Goal: Navigation & Orientation: Find specific page/section

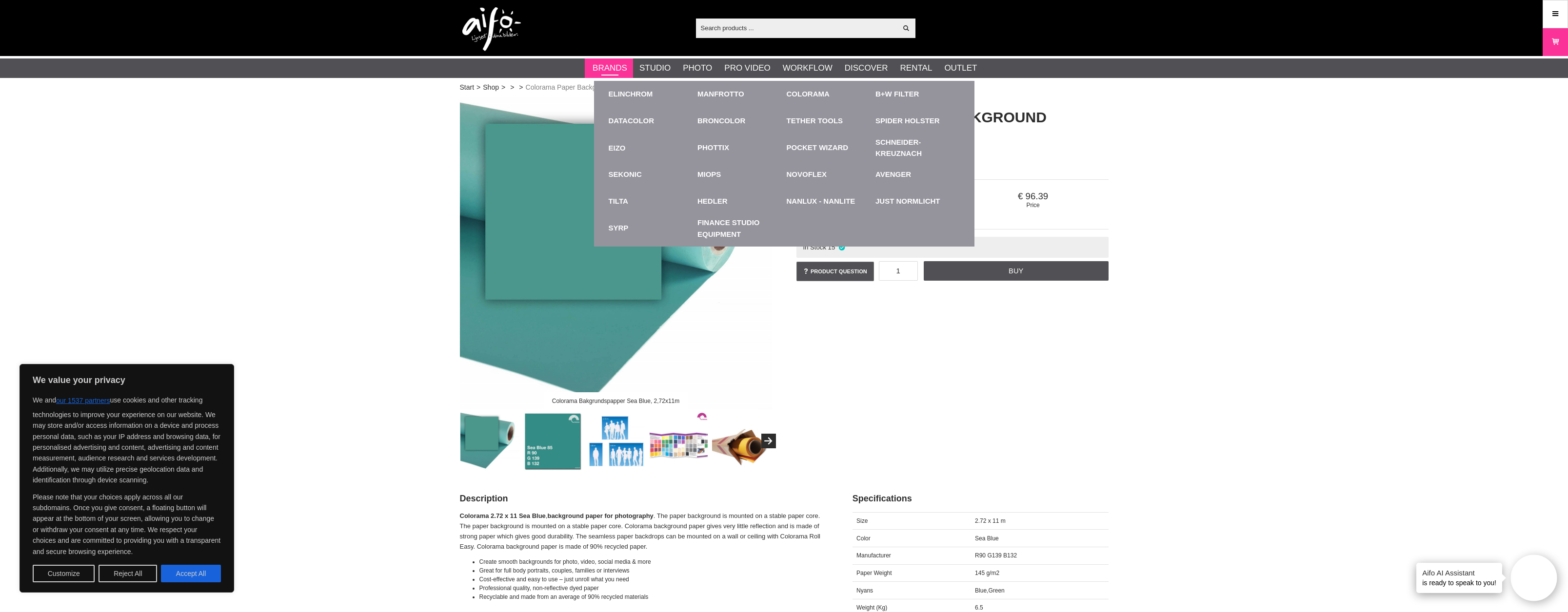
click at [621, 64] on link "Brands" at bounding box center [610, 68] width 35 height 13
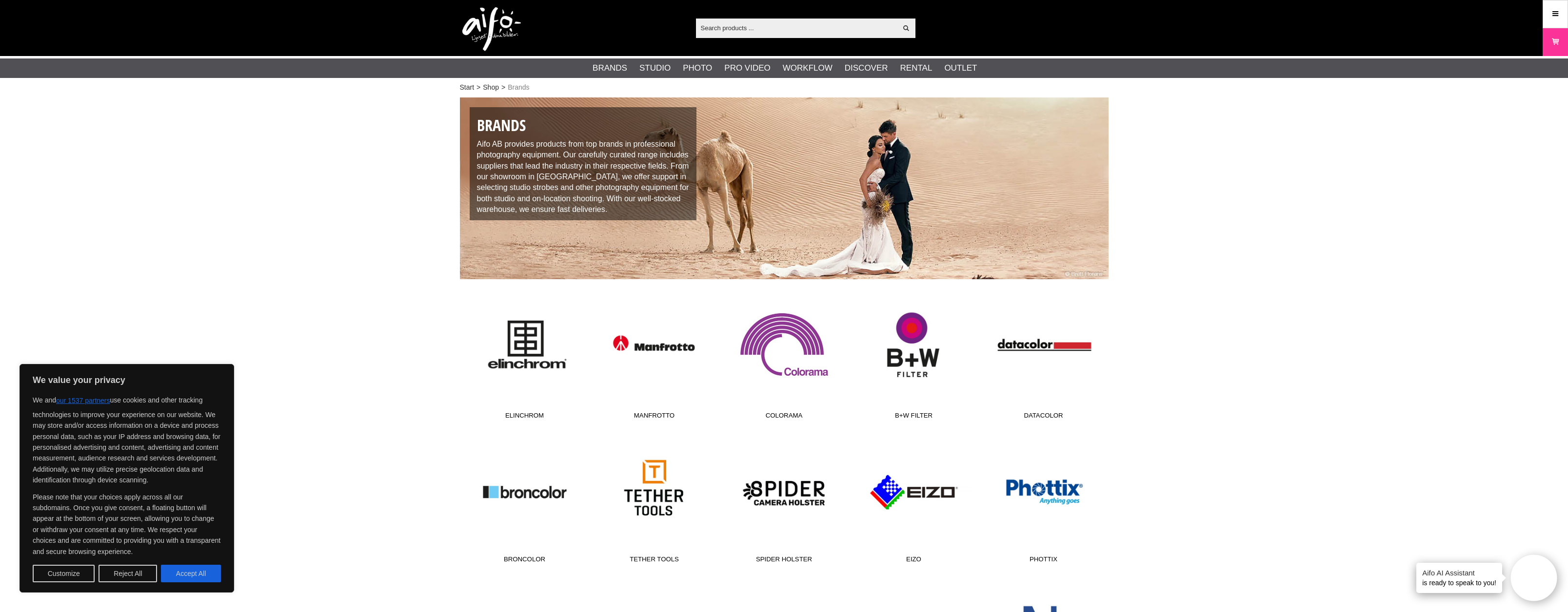
click at [778, 339] on link "Colorama" at bounding box center [784, 358] width 130 height 131
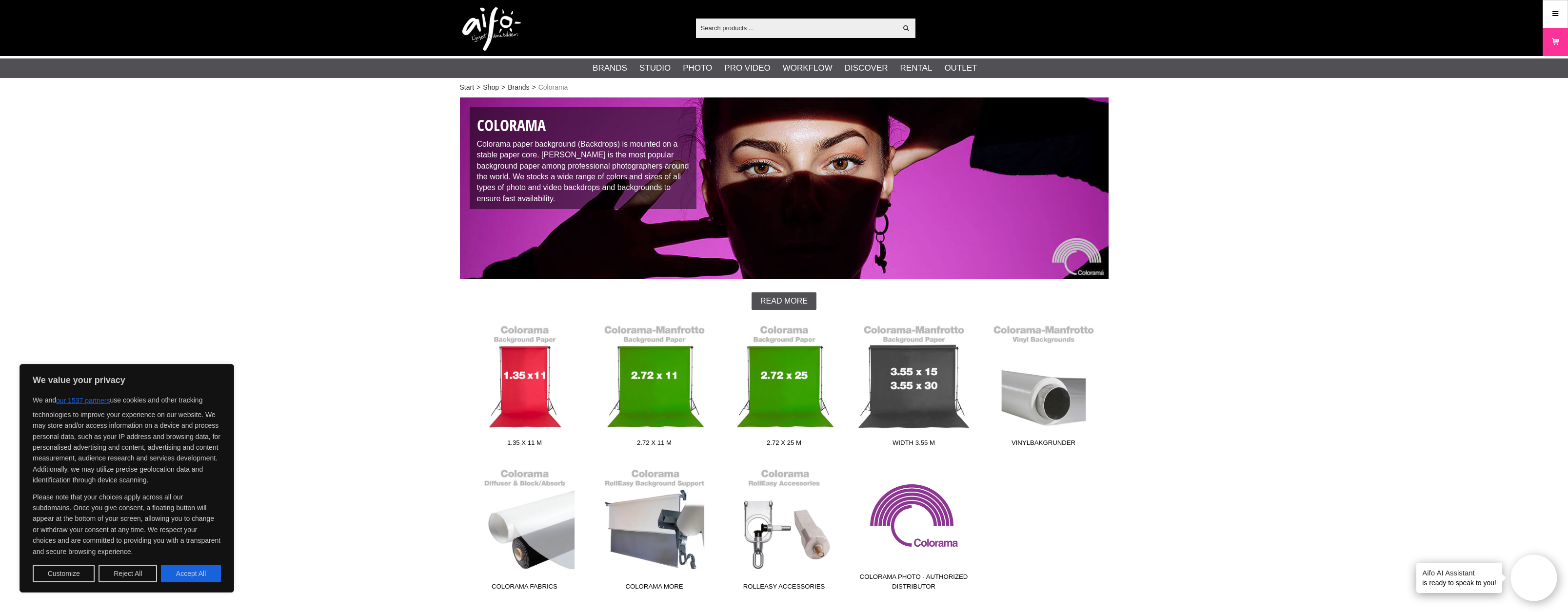
click at [917, 514] on link "Colorama Photo - Authorized Distributor" at bounding box center [914, 529] width 130 height 131
